Goal: Transaction & Acquisition: Subscribe to service/newsletter

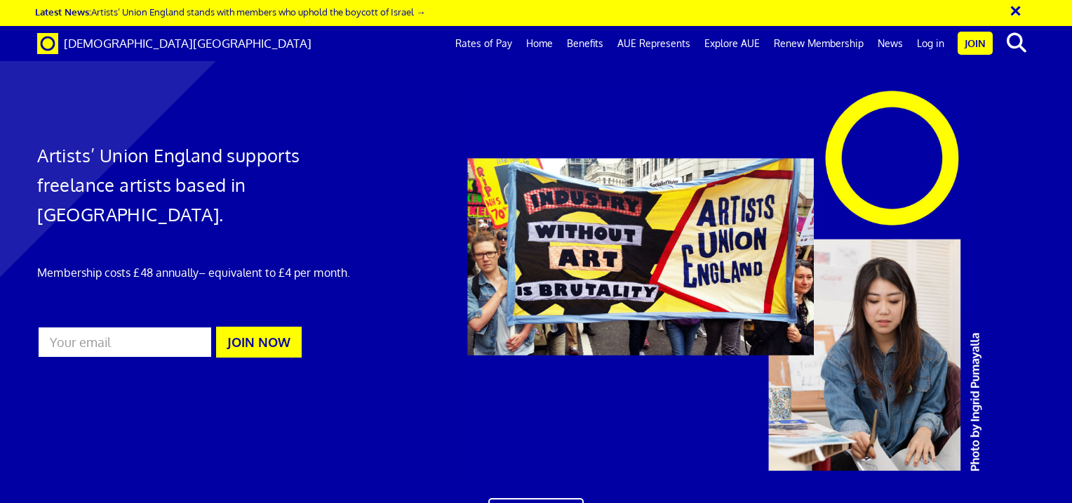
scroll to position [0, 11]
click at [583, 43] on link "Benefits" at bounding box center [585, 43] width 51 height 35
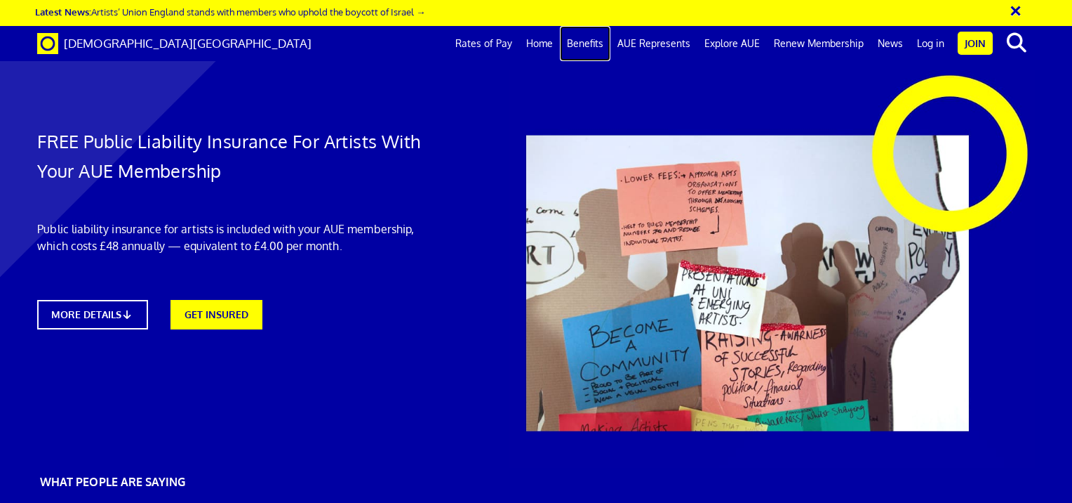
click at [583, 39] on link "Benefits" at bounding box center [585, 43] width 51 height 35
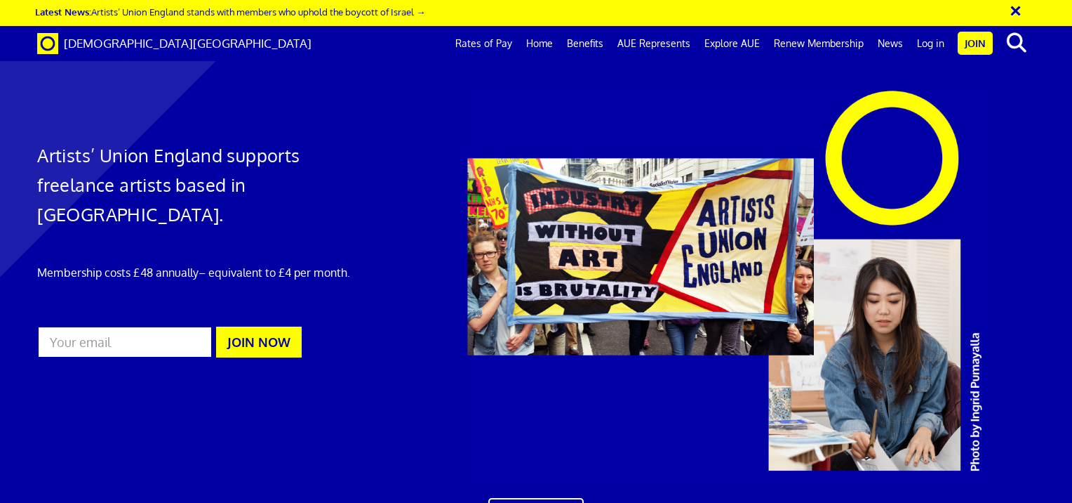
scroll to position [829, 0]
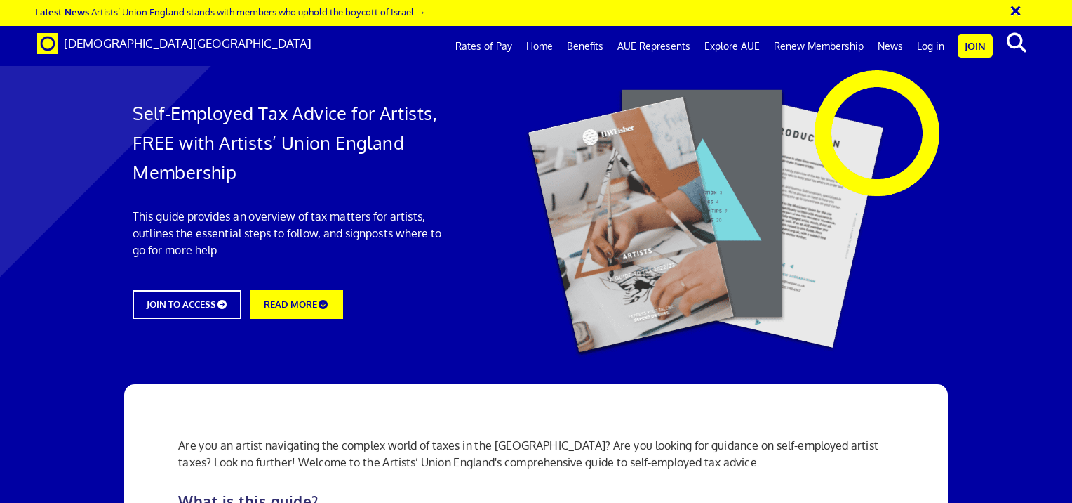
scroll to position [1123, 0]
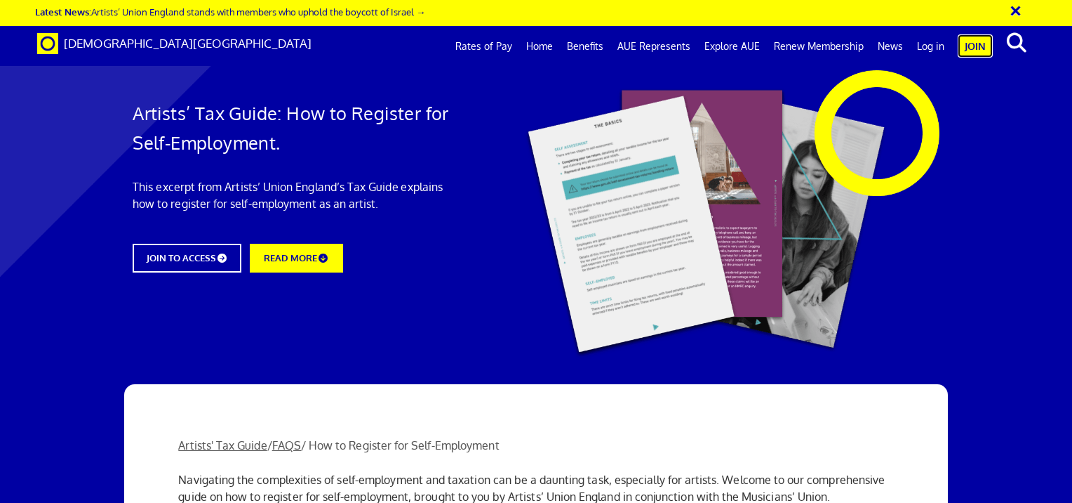
click at [972, 39] on link "Join" at bounding box center [975, 45] width 35 height 23
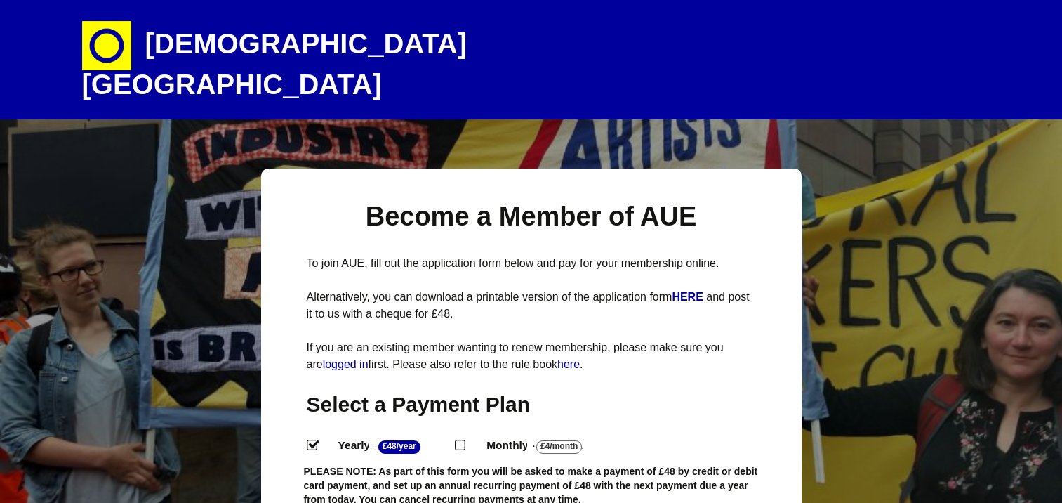
select select
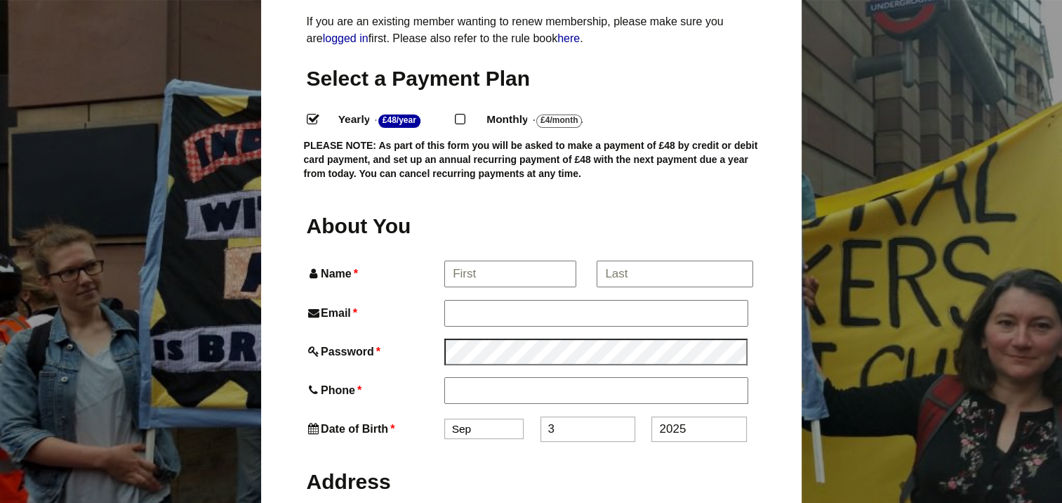
scroll to position [351, 0]
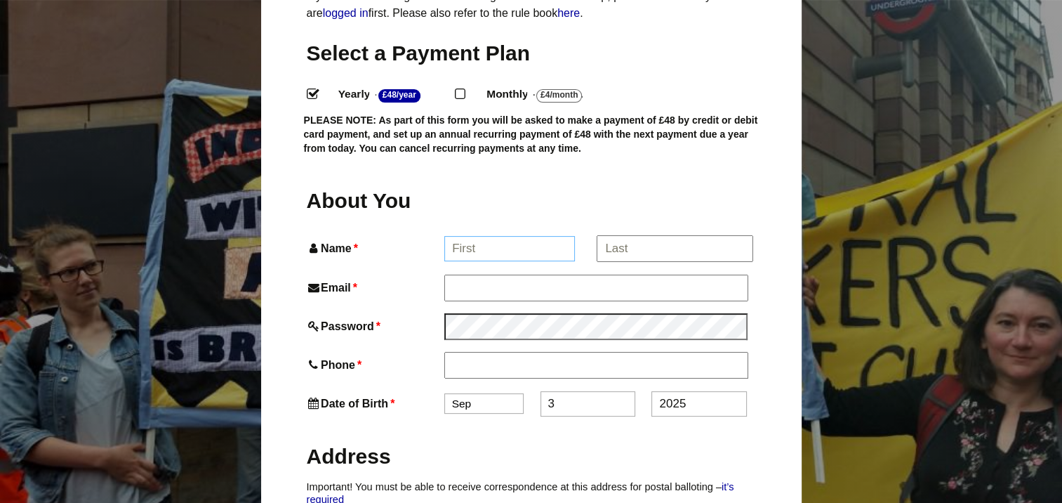
click at [500, 236] on input "Name *" at bounding box center [509, 248] width 131 height 25
type input "[PERSON_NAME]"
click at [620, 236] on input "*" at bounding box center [674, 248] width 155 height 25
type input "Hought"
click at [583, 274] on input "Email *" at bounding box center [595, 286] width 303 height 25
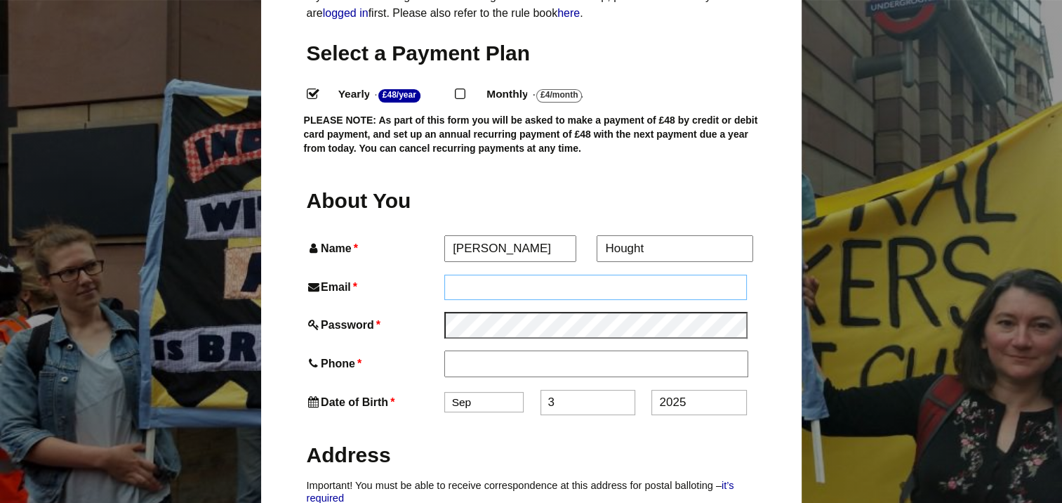
type input "[EMAIL_ADDRESS][DOMAIN_NAME]"
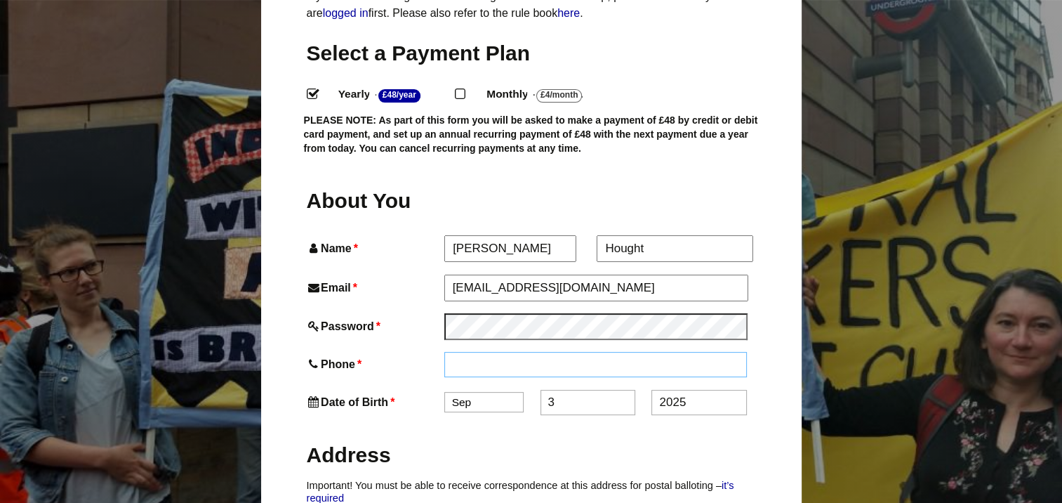
type input "07932848836"
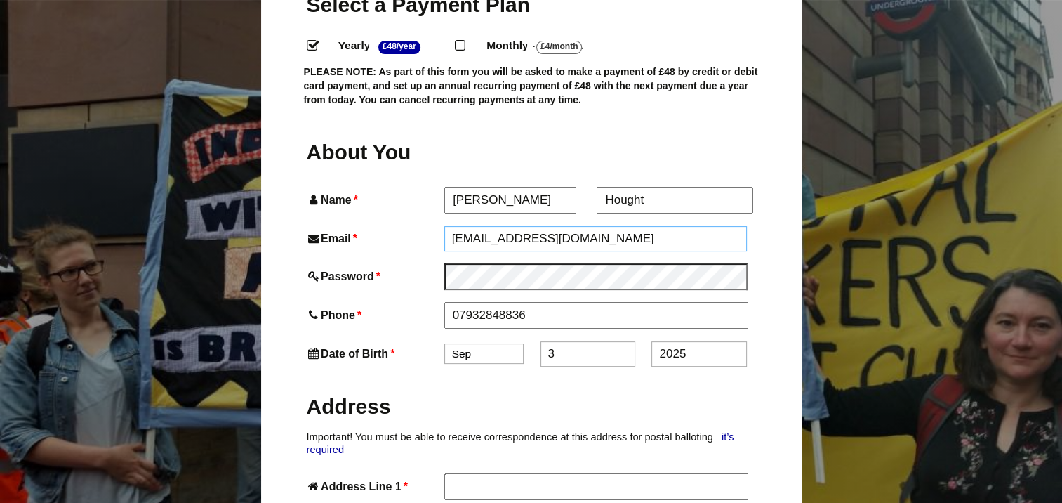
scroll to position [421, 0]
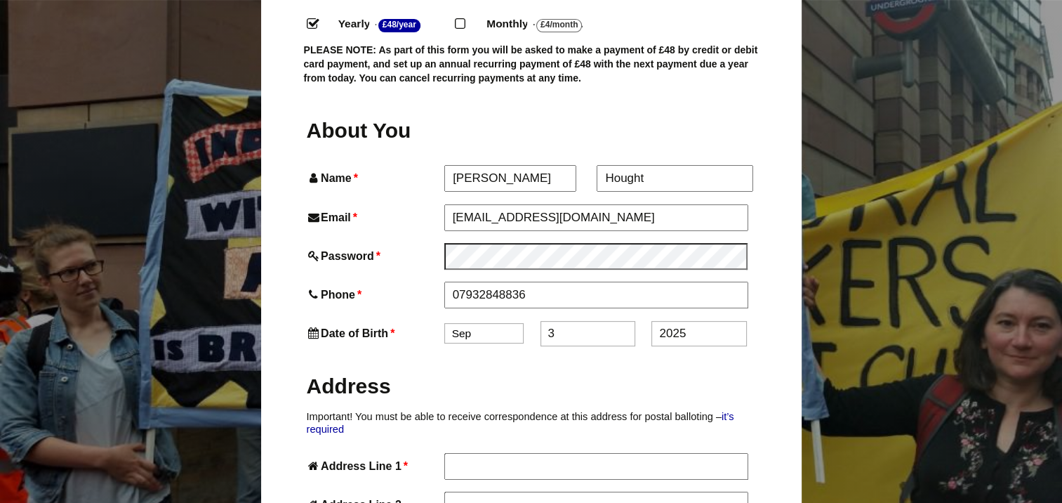
click at [500, 323] on select "Jan Feb Mar Apr May Jun Jul Aug Sep Oct Nov Dec" at bounding box center [483, 333] width 79 height 20
select select "5"
click at [444, 323] on select "Jan Feb Mar Apr May Jun Jul Aug Sep Oct Nov Dec" at bounding box center [483, 333] width 79 height 20
drag, startPoint x: 560, startPoint y: 300, endPoint x: 543, endPoint y: 310, distance: 19.8
click at [543, 321] on input "3" at bounding box center [587, 333] width 95 height 25
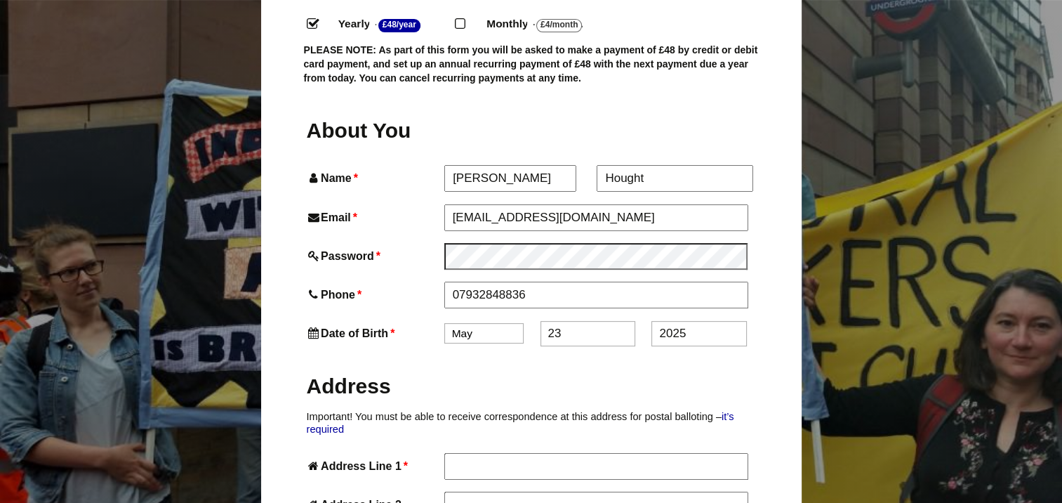
type input "23"
click at [710, 321] on input "2025" at bounding box center [698, 333] width 95 height 25
drag, startPoint x: 710, startPoint y: 303, endPoint x: 681, endPoint y: 309, distance: 30.0
click at [681, 321] on input "2025" at bounding box center [698, 333] width 95 height 25
type input "2004"
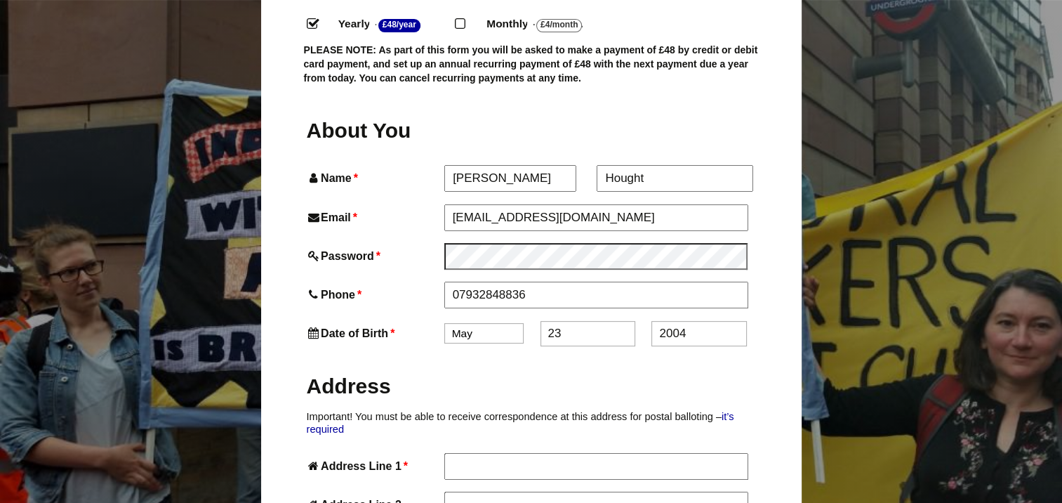
click at [701, 372] on h2 "Address" at bounding box center [531, 385] width 449 height 27
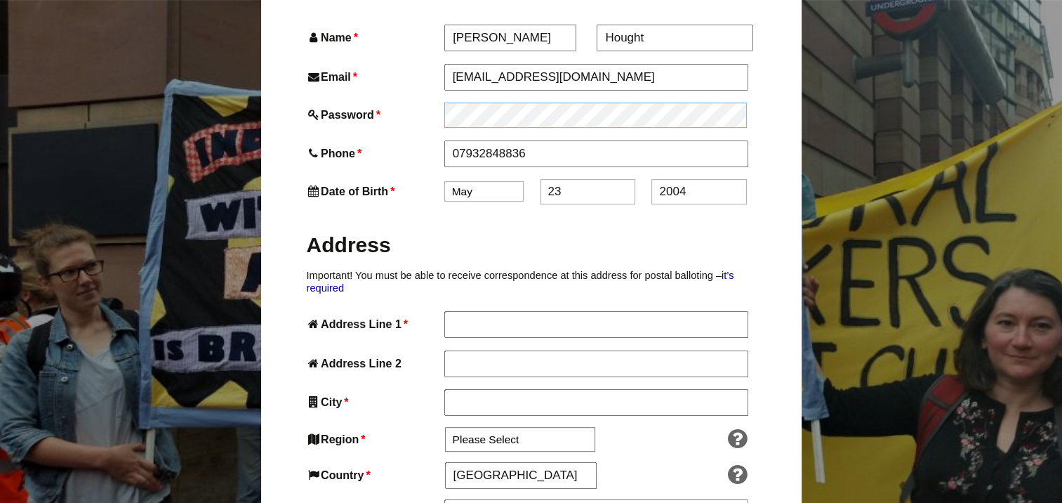
scroll to position [632, 0]
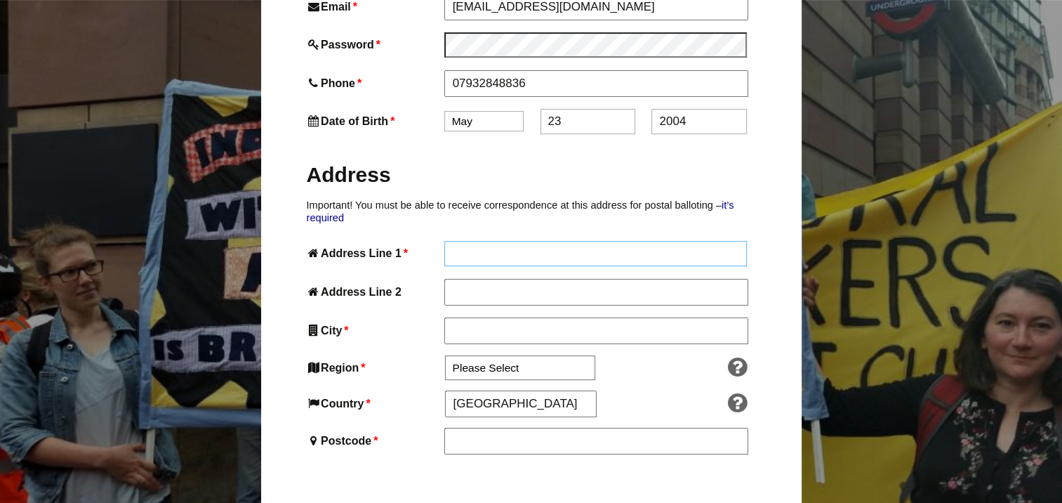
click at [580, 241] on input "Address Line 1 *" at bounding box center [595, 253] width 303 height 25
type input "9 Church Drive, Leven"
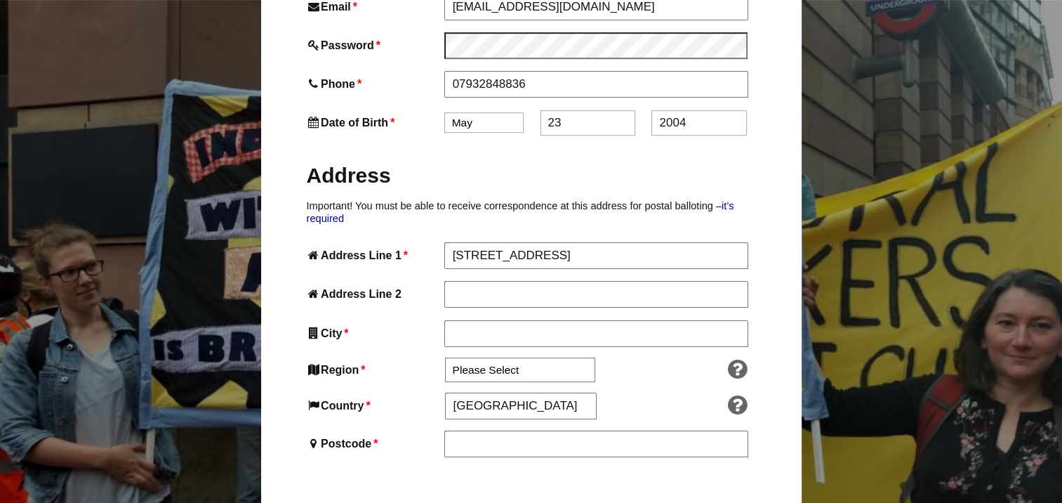
type input "Beverley"
type input "HU17 5LH"
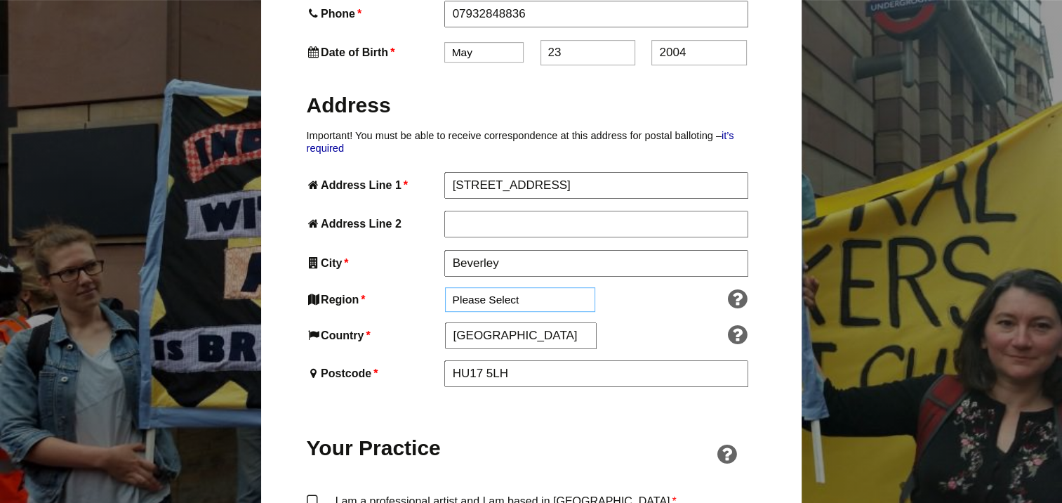
click at [536, 287] on select "Please Select South East England London North West England East of England West…" at bounding box center [520, 299] width 150 height 25
select select "Yorkshire and the Humber"
click at [445, 287] on select "Please Select South East England London North West England East of England West…" at bounding box center [520, 299] width 150 height 25
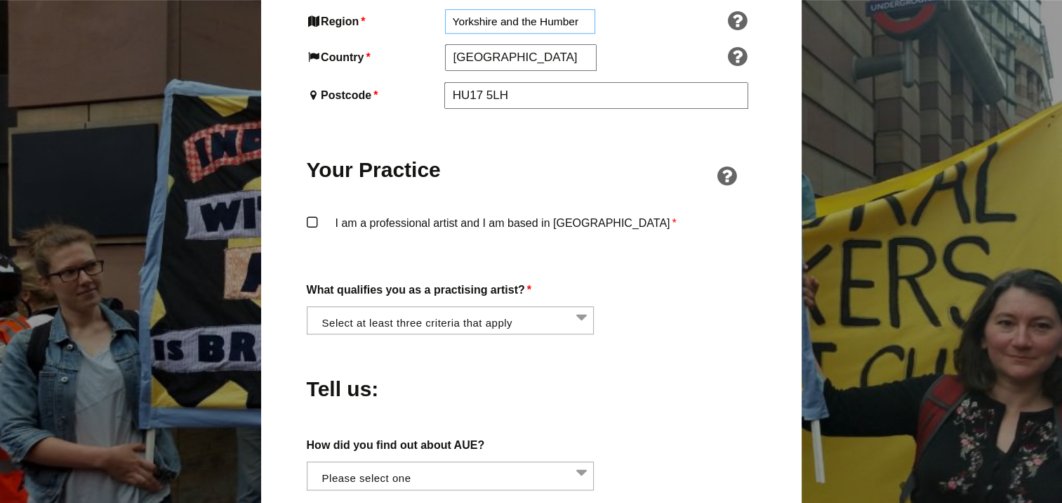
scroll to position [983, 0]
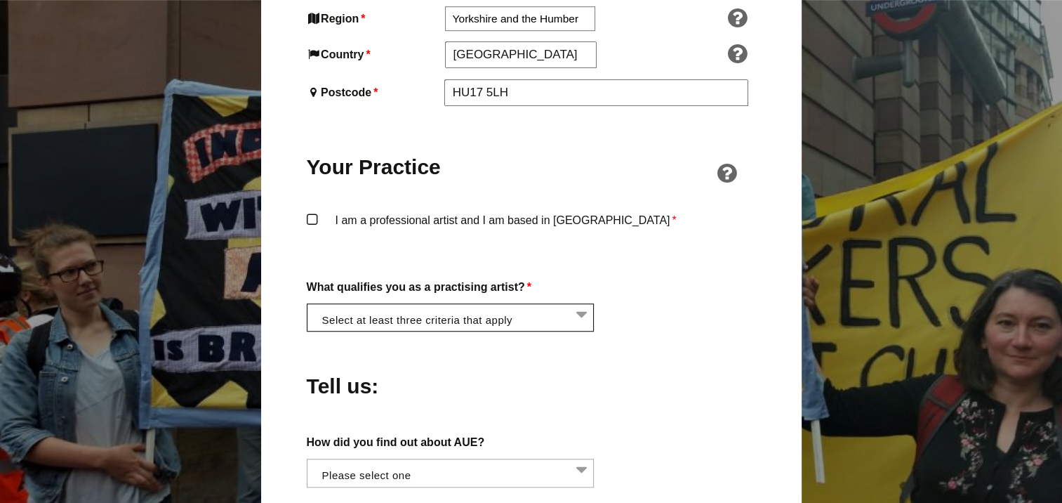
click at [388, 304] on li at bounding box center [455, 316] width 288 height 24
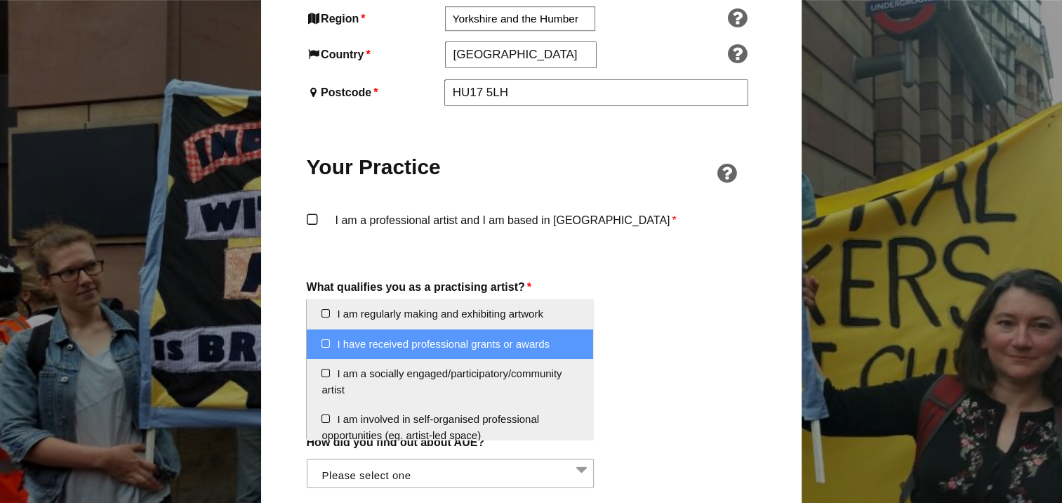
click at [323, 345] on li "I have received professional grants or awards" at bounding box center [450, 344] width 286 height 30
select select "received_grants_or_awards"
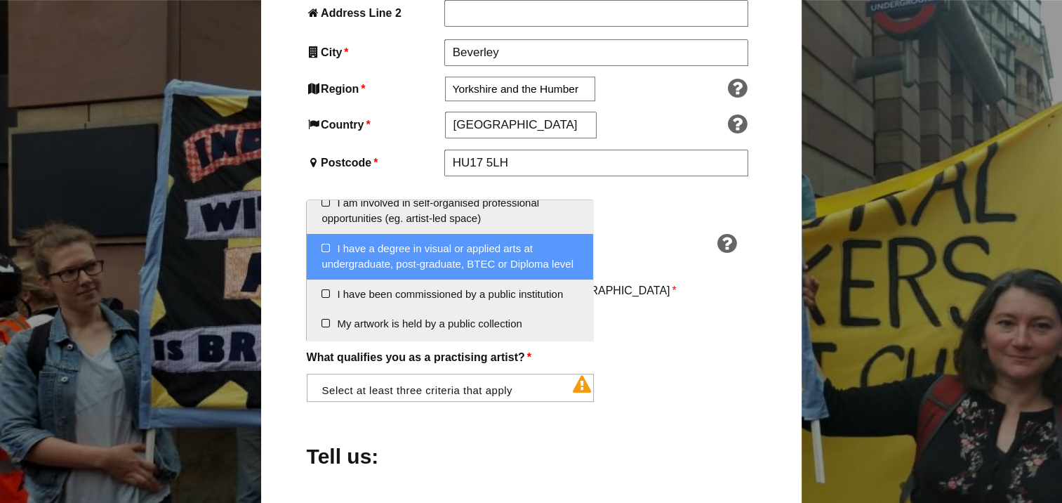
scroll to position [140, 0]
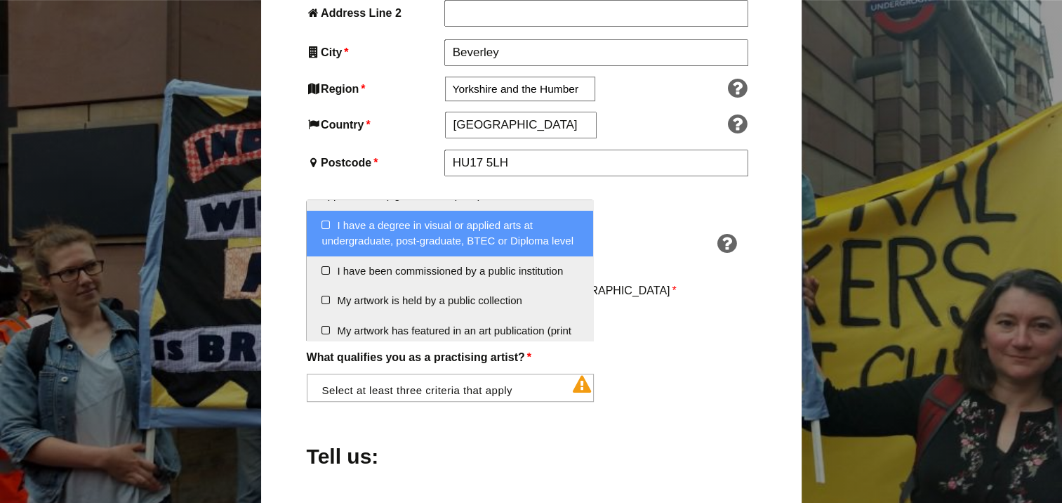
click at [326, 226] on li "I have a degree in visual or applied arts at undergraduate, post-graduate, BTEC…" at bounding box center [450, 234] width 286 height 46
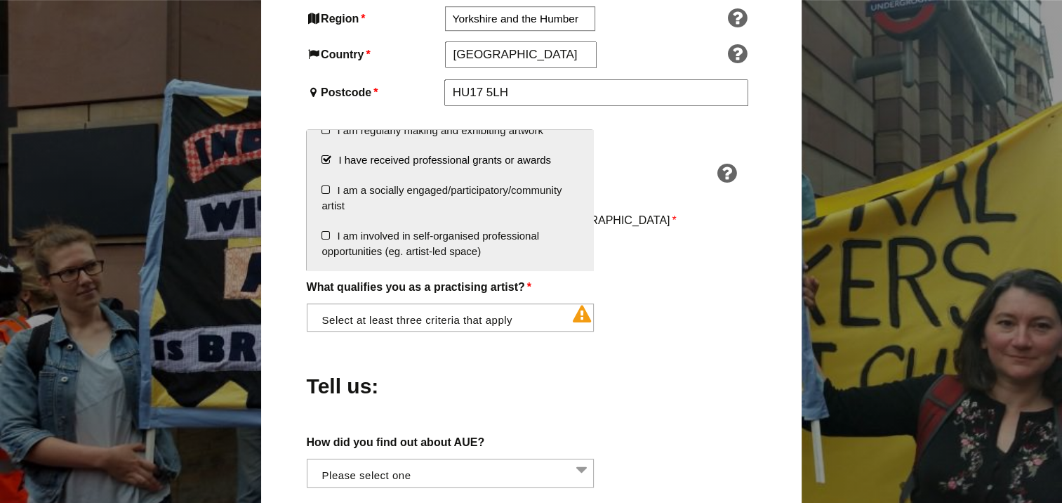
scroll to position [0, 0]
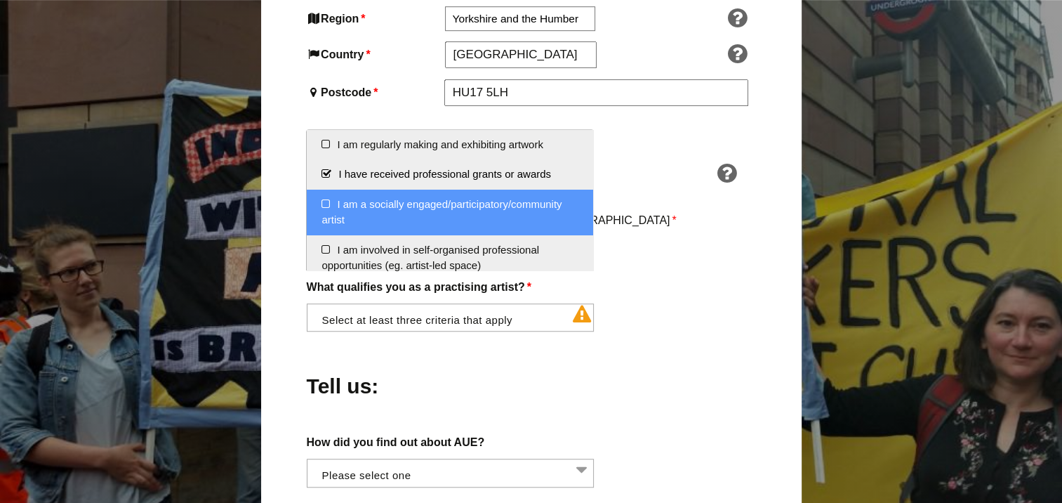
click at [327, 202] on li "I am a socially engaged/participatory/community artist" at bounding box center [450, 213] width 286 height 46
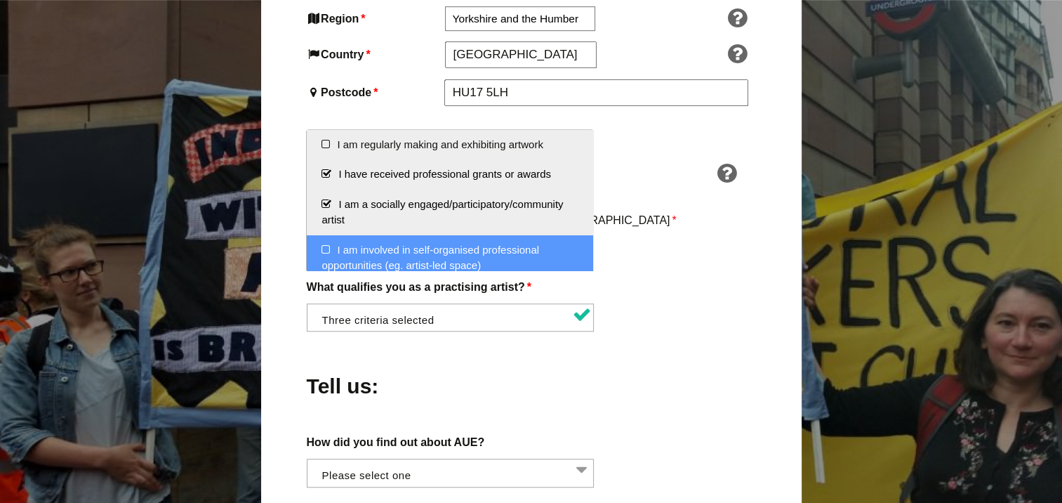
click at [684, 344] on div "Tell us:" at bounding box center [531, 382] width 449 height 77
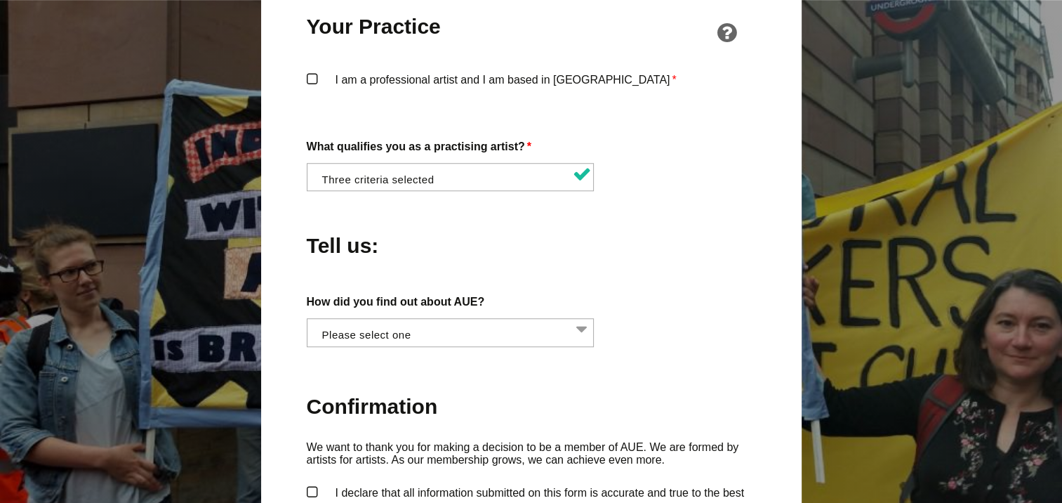
scroll to position [1193, 0]
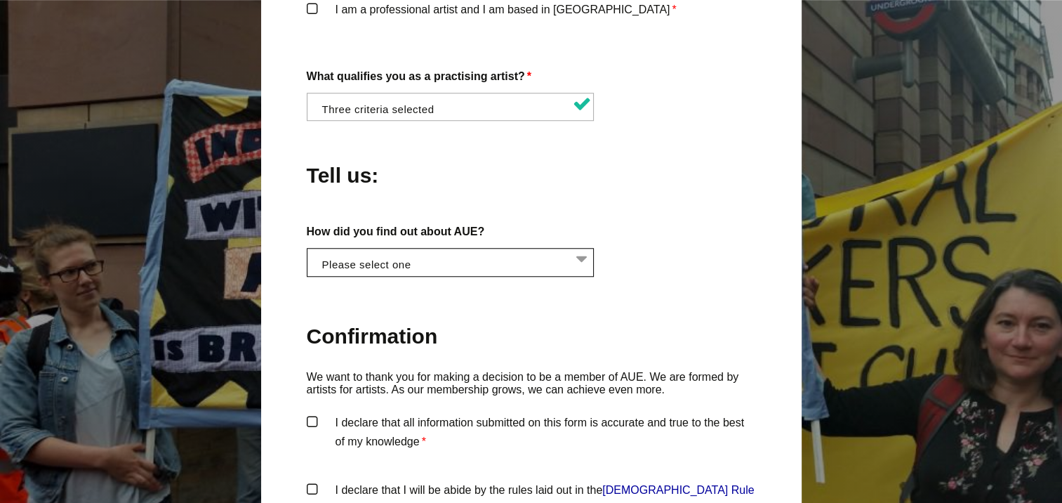
click at [472, 248] on li at bounding box center [455, 260] width 288 height 24
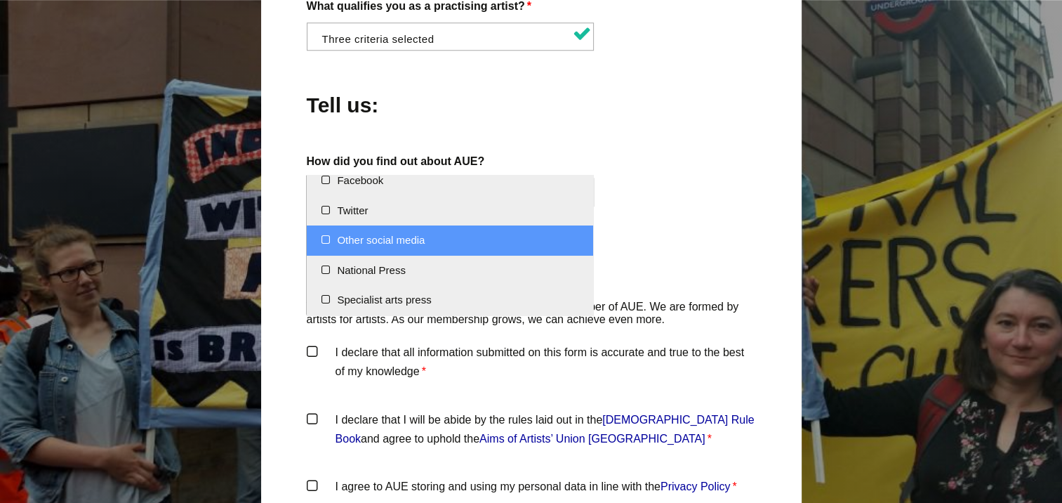
scroll to position [0, 0]
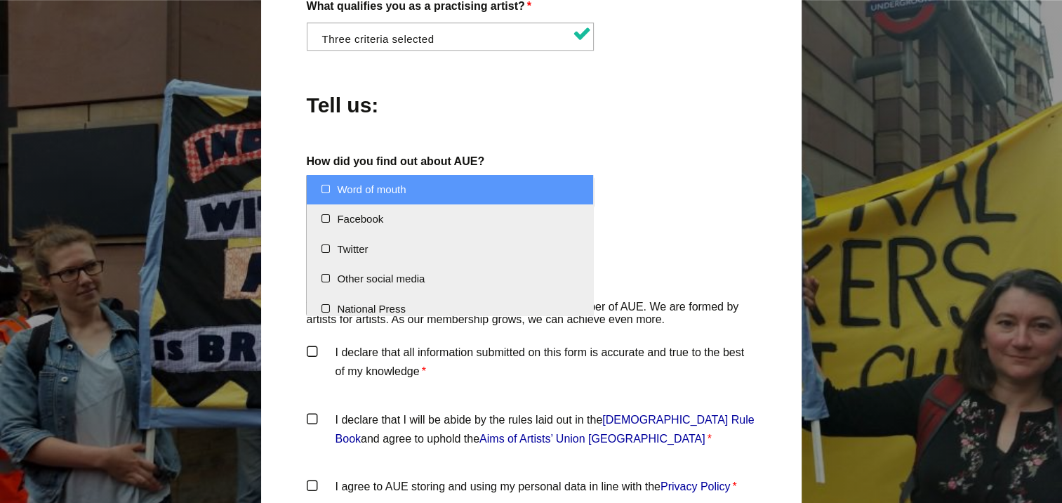
select select "Word of mouth"
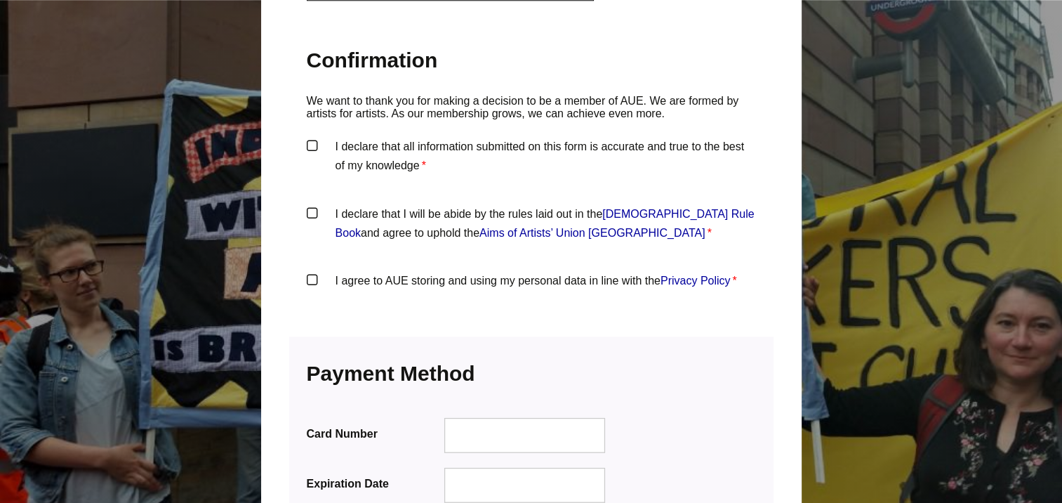
scroll to position [1404, 0]
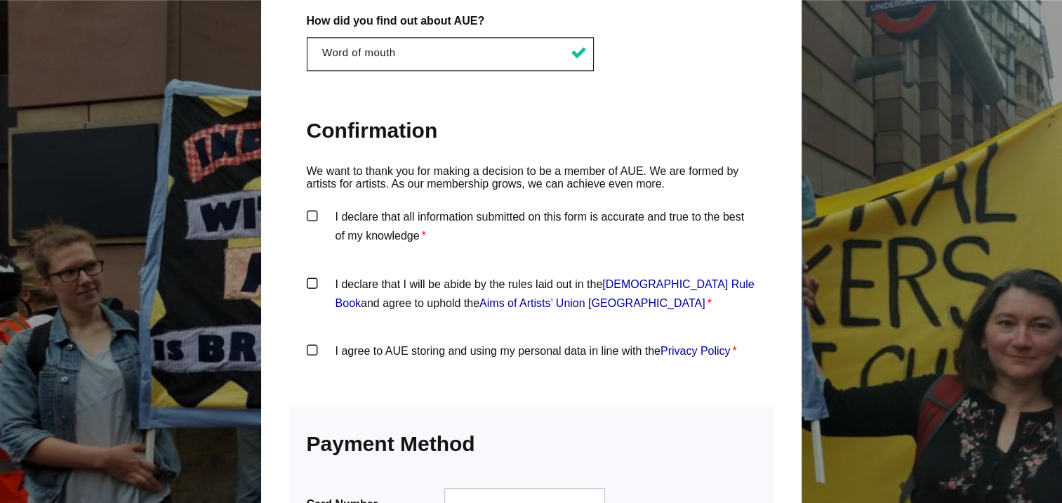
click at [307, 207] on label "I declare that all information submitted on this form is accurate and true to t…" at bounding box center [531, 228] width 449 height 42
click at [0, 0] on input "I declare that all information submitted on this form is accurate and true to t…" at bounding box center [0, 0] width 0 height 0
click at [310, 274] on label "I declare that I will be abide by the rules laid out in the Artists' Union Engl…" at bounding box center [531, 295] width 449 height 42
click at [0, 0] on input "I declare that I will be abide by the rules laid out in the Artists' Union Engl…" at bounding box center [0, 0] width 0 height 0
click at [314, 341] on label "I agree to AUE storing and using my personal data in line with the Privacy Poli…" at bounding box center [531, 362] width 449 height 42
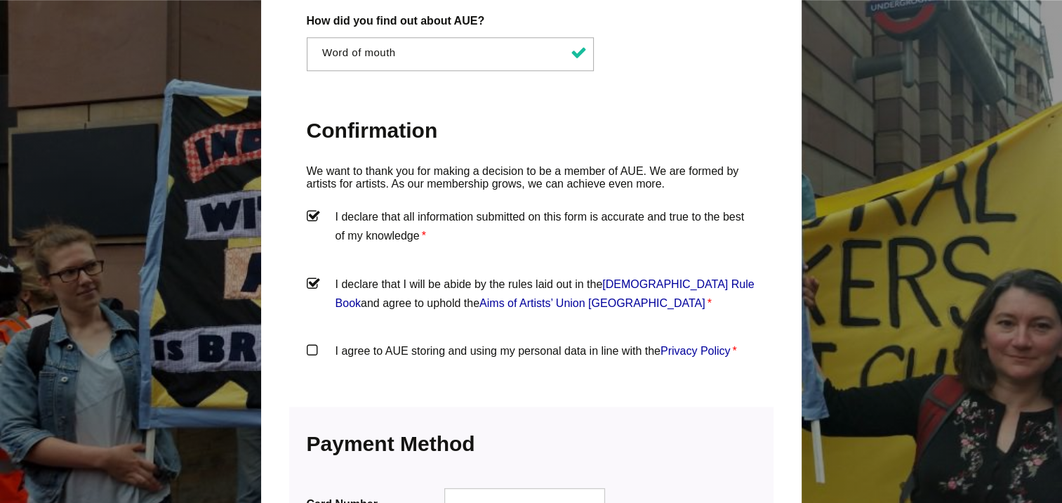
click at [0, 0] on input "I agree to AUE storing and using my personal data in line with the Privacy Poli…" at bounding box center [0, 0] width 0 height 0
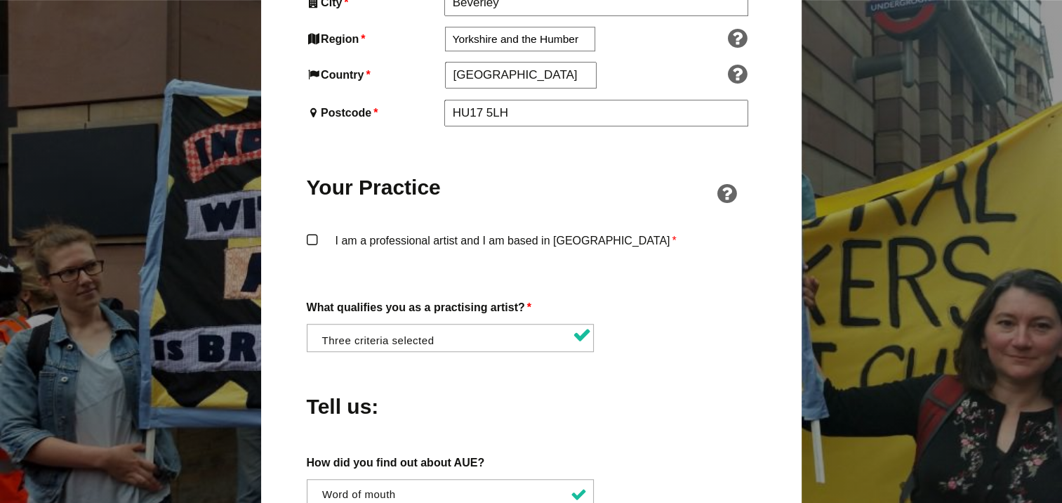
scroll to position [938, 0]
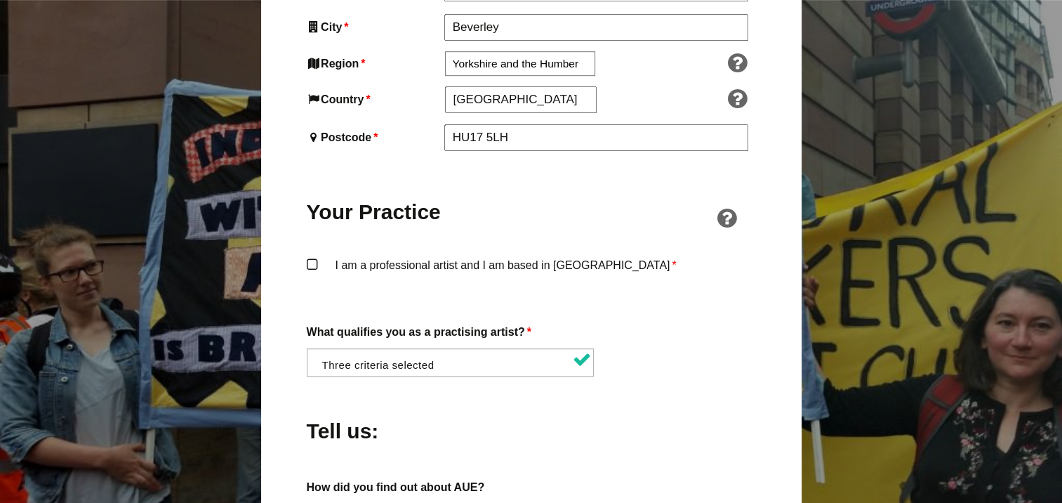
click at [311, 255] on label "I am a professional artist and I am based in England *" at bounding box center [531, 276] width 449 height 42
click at [0, 0] on input "I am a professional artist and I am based in England *" at bounding box center [0, 0] width 0 height 0
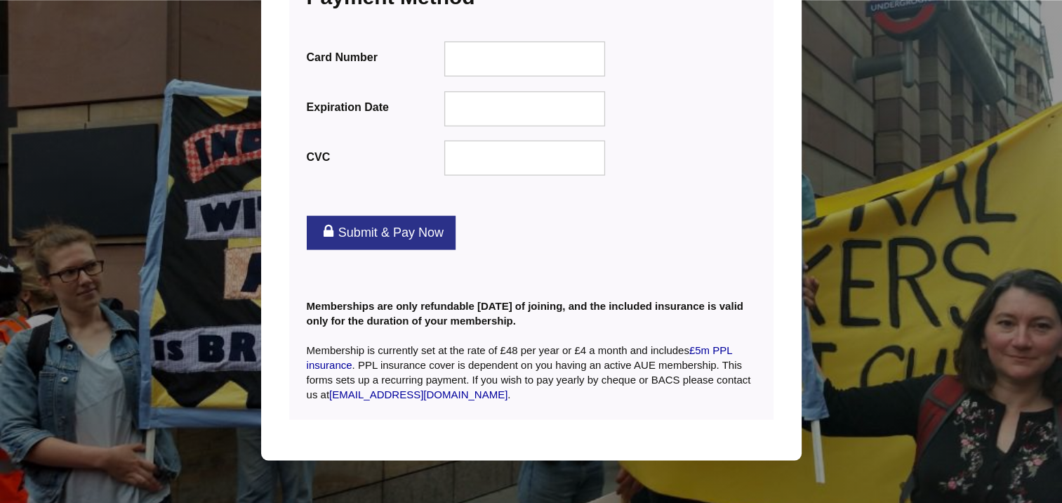
scroll to position [1780, 0]
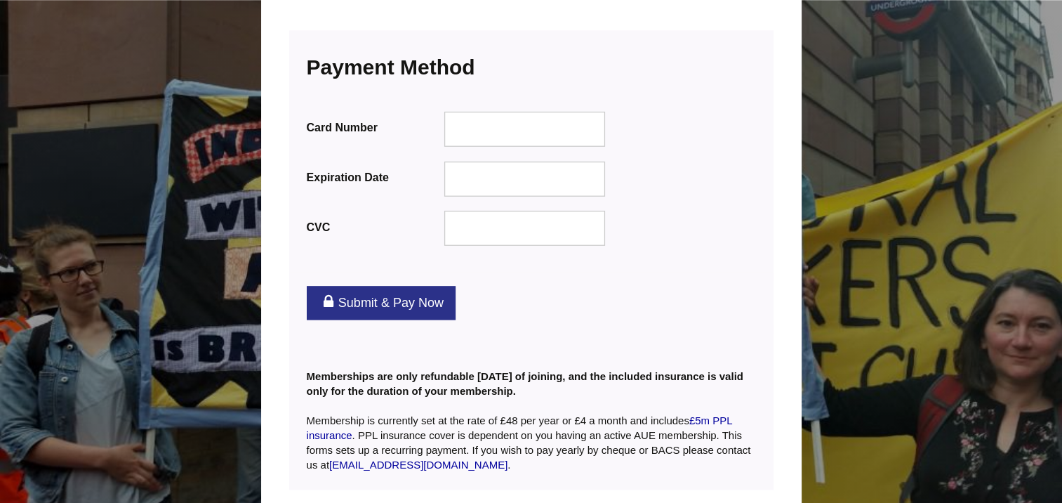
click at [333, 286] on link "Submit & Pay Now" at bounding box center [381, 303] width 149 height 34
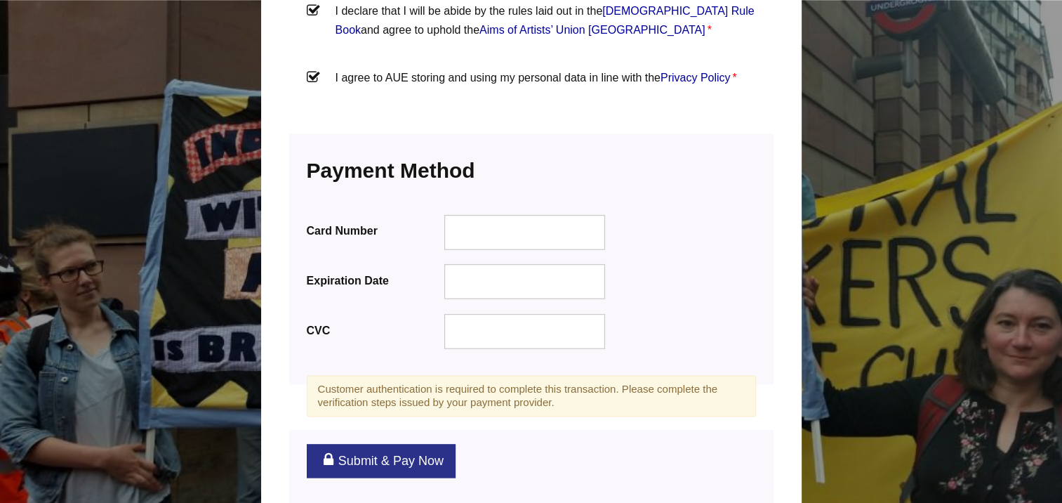
scroll to position [1825, 0]
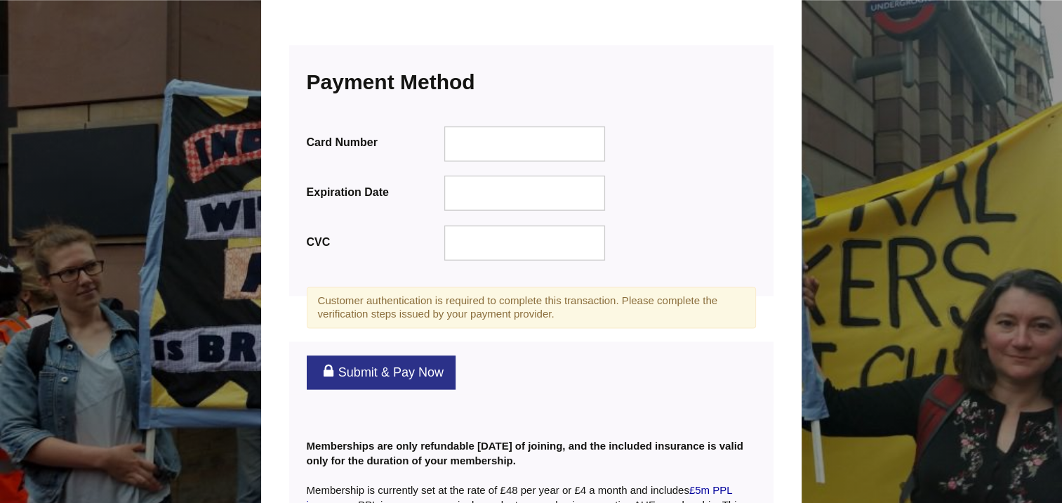
click at [489, 225] on div at bounding box center [524, 242] width 161 height 35
click at [434, 355] on link "Submit & Pay Now" at bounding box center [381, 372] width 149 height 34
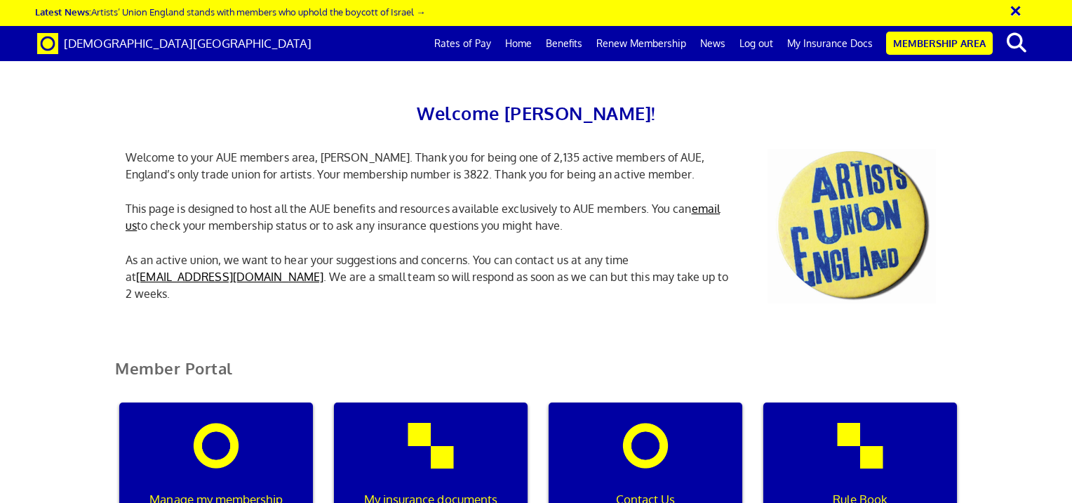
scroll to position [281, 0]
click at [407, 402] on div "My insurance documents" at bounding box center [431, 469] width 194 height 135
click at [226, 402] on div "Manage my membership" at bounding box center [216, 469] width 194 height 135
